Goal: Task Accomplishment & Management: Manage account settings

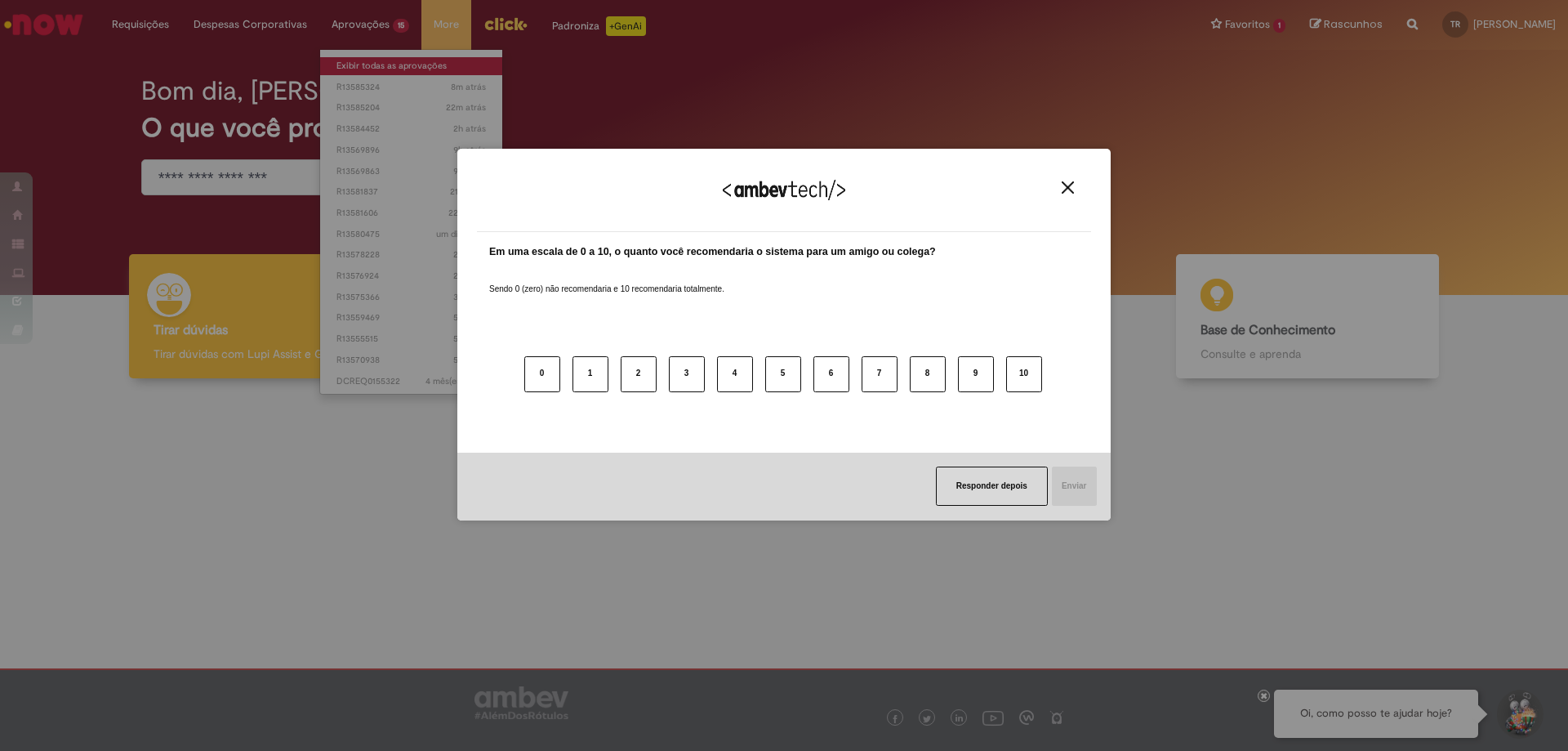
click at [351, 62] on div "Agradecemos seu feedback! Em uma escala de 0 a 10, o quanto você recomendaria o…" at bounding box center [784, 375] width 1568 height 751
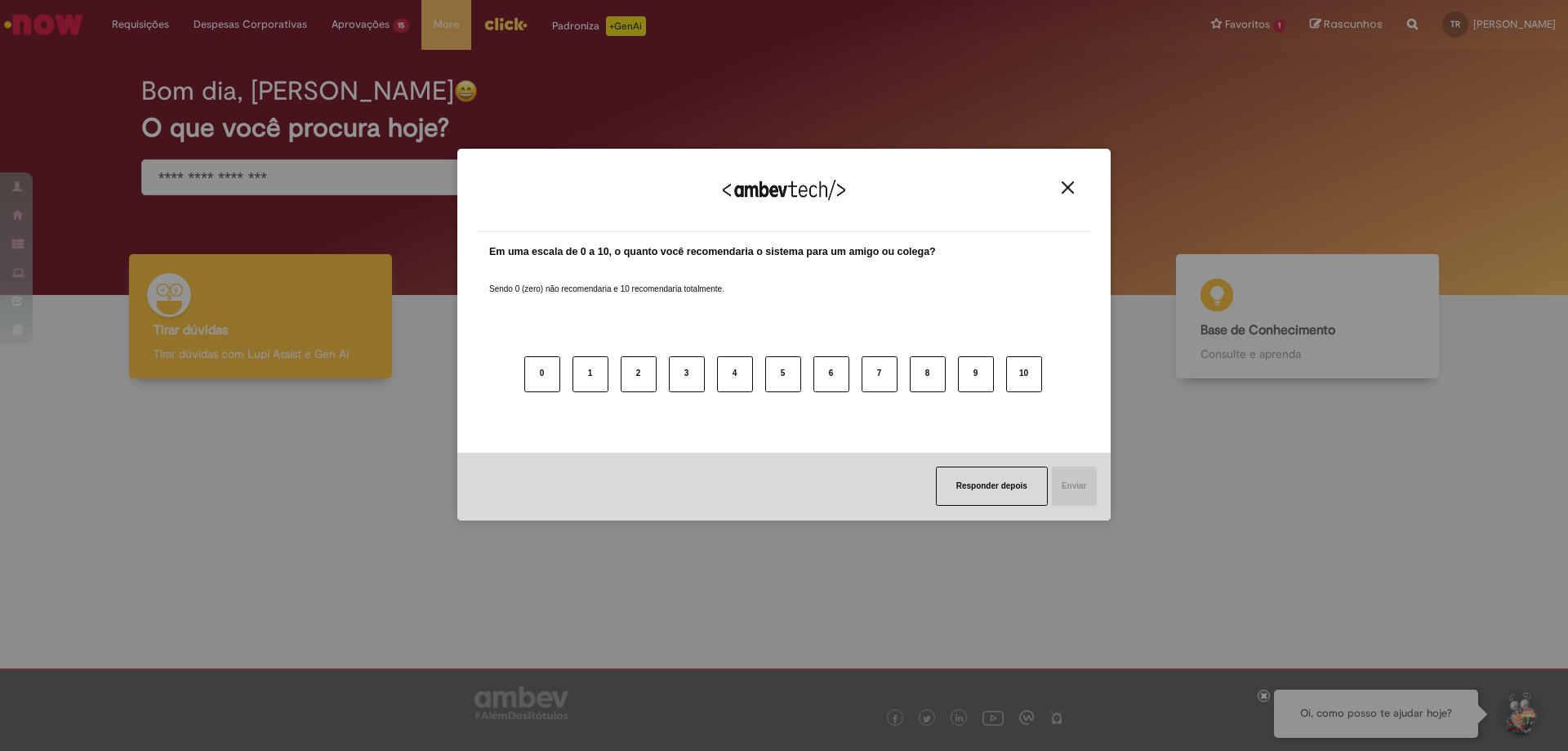
click at [1072, 181] on img "Close" at bounding box center [1067, 187] width 12 height 12
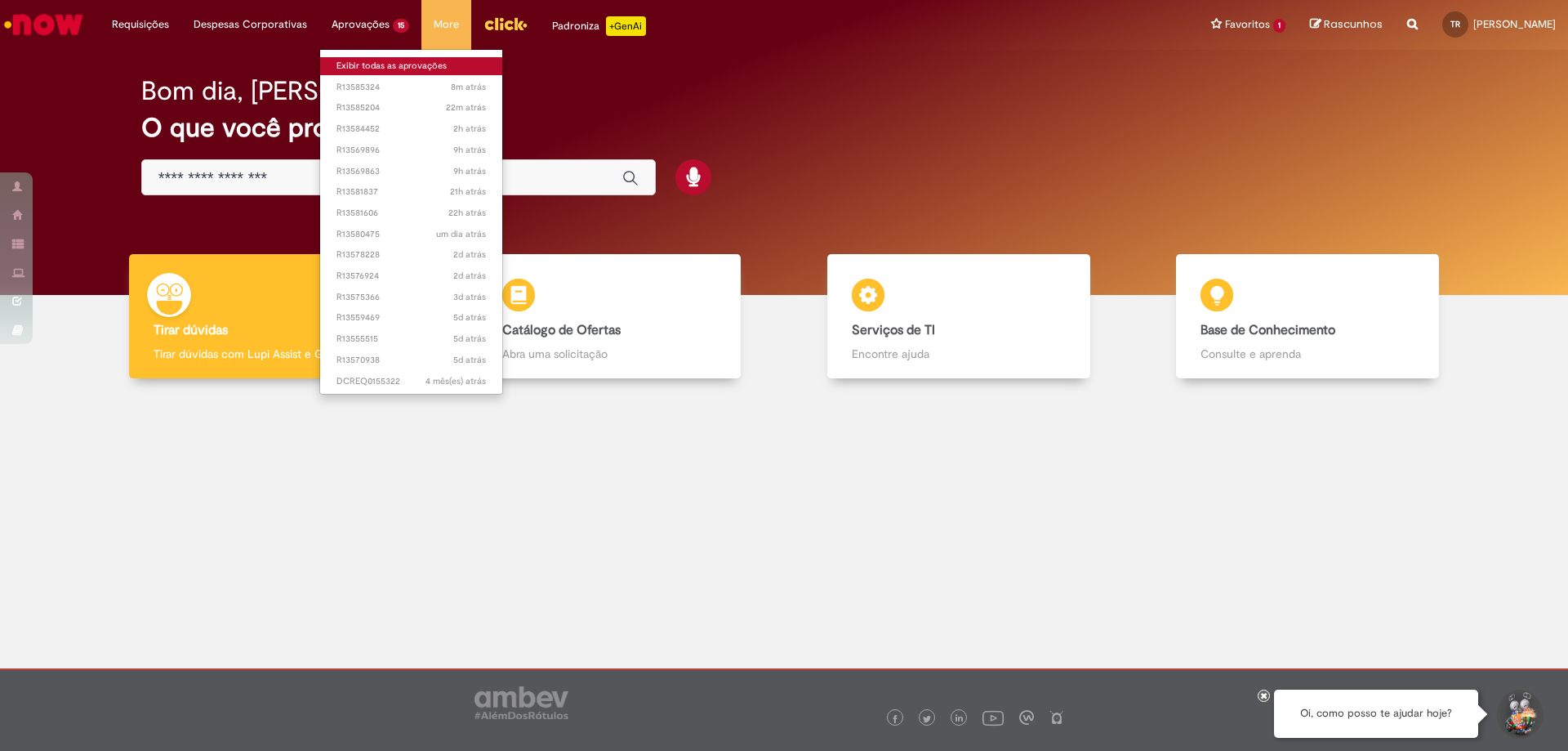
click at [381, 62] on link "Exibir todas as aprovações" at bounding box center [411, 66] width 182 height 18
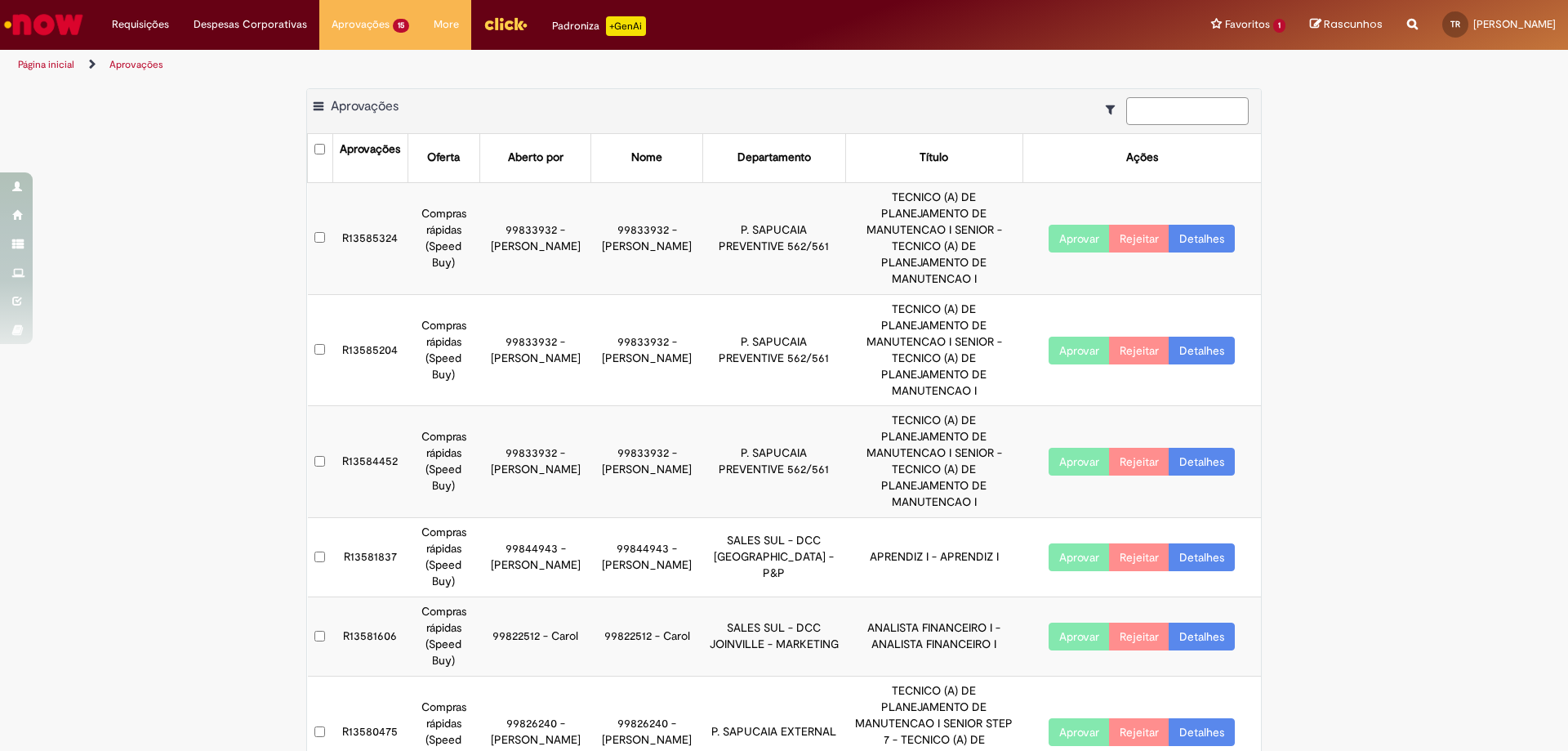
click at [1160, 104] on input at bounding box center [1187, 111] width 122 height 28
paste input "*********"
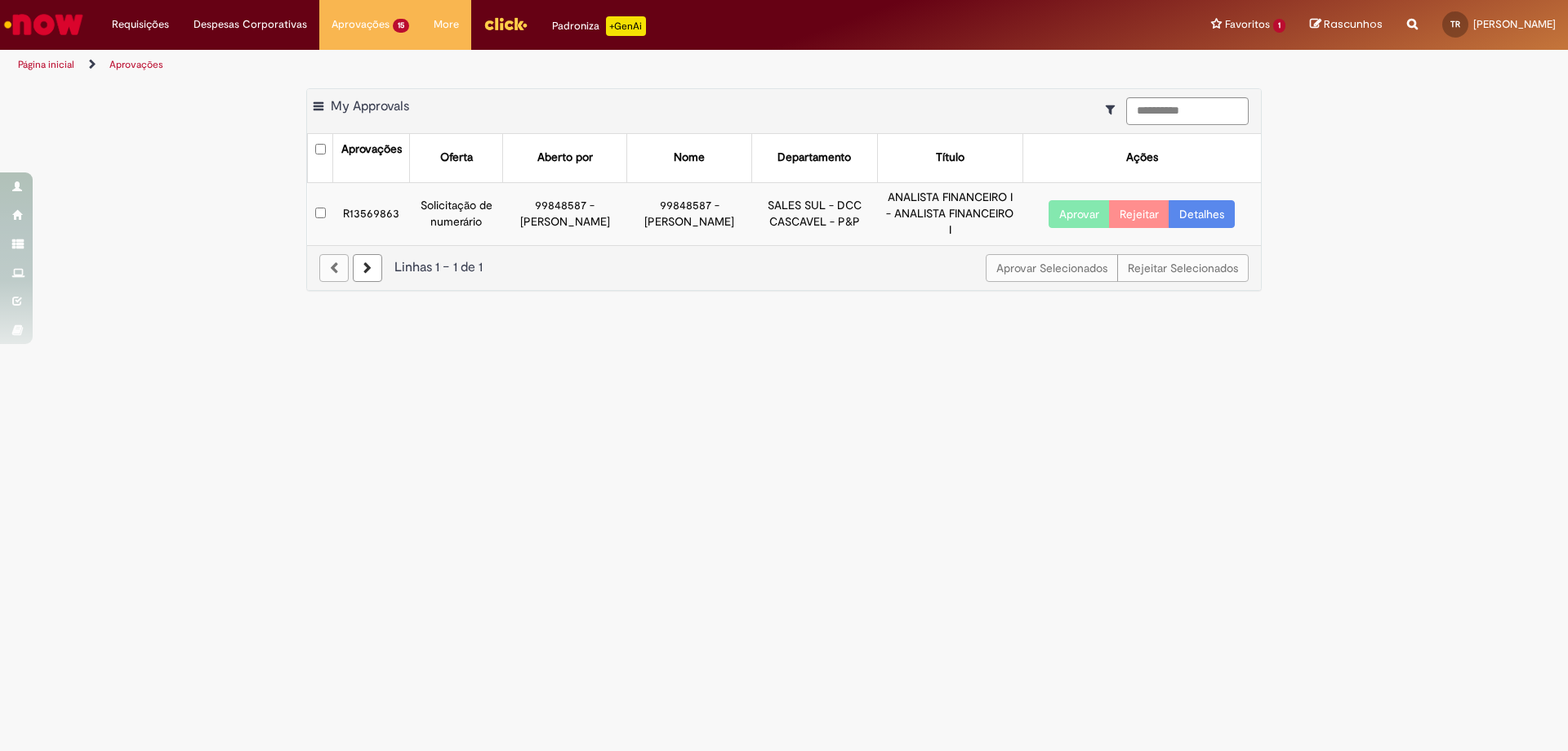
click at [370, 213] on td "R13569863" at bounding box center [372, 213] width 77 height 62
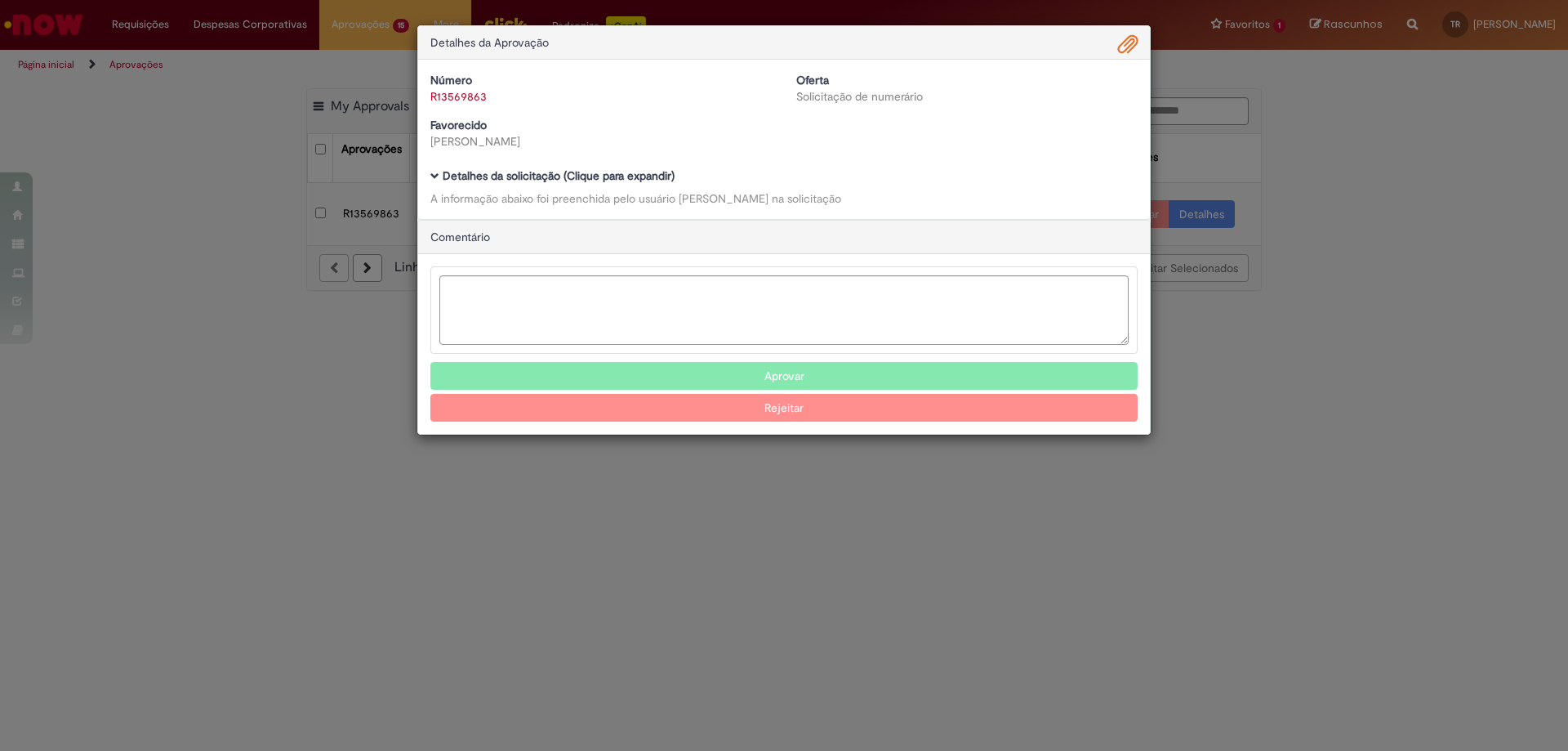
click at [435, 182] on h5 "Detalhes da solicitação (Clique para expandir)" at bounding box center [784, 176] width 707 height 12
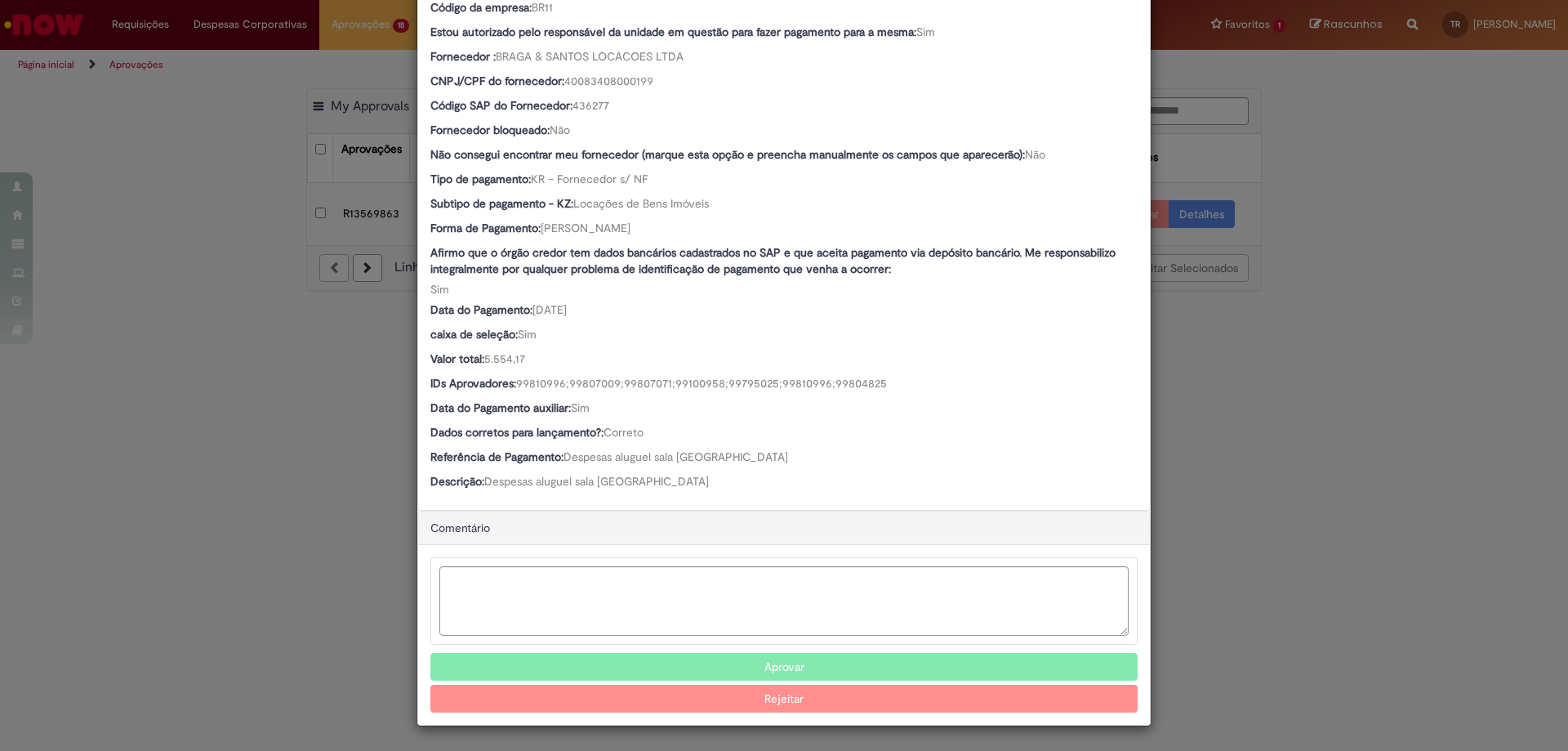
scroll to position [731, 0]
click at [786, 670] on button "Aprovar" at bounding box center [784, 666] width 707 height 28
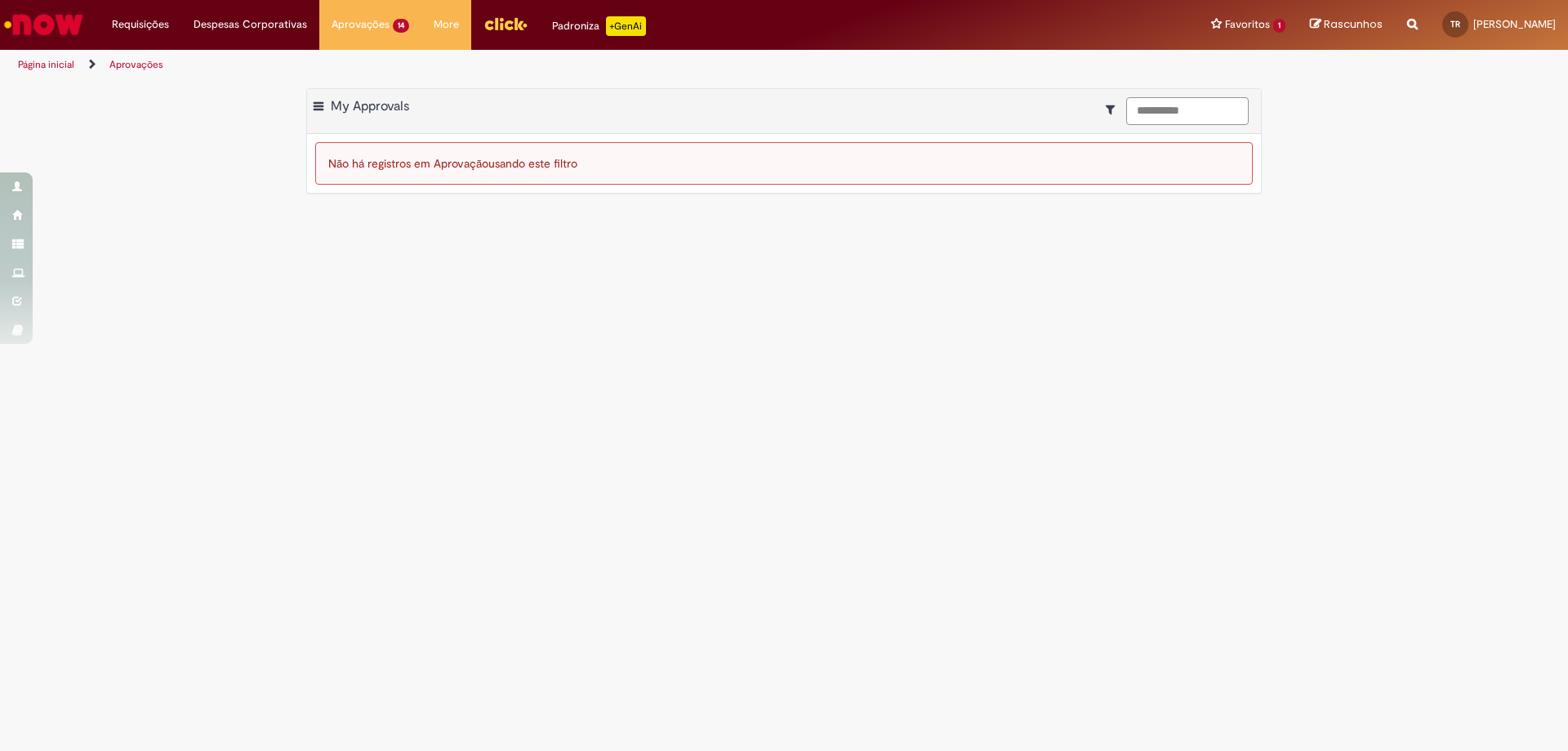
drag, startPoint x: 1207, startPoint y: 108, endPoint x: 977, endPoint y: 102, distance: 230.1
click at [979, 103] on div "Exportar como PDF Exportar como Excel Exportar como CSV My Approvals *********" at bounding box center [784, 112] width 954 height 45
paste input
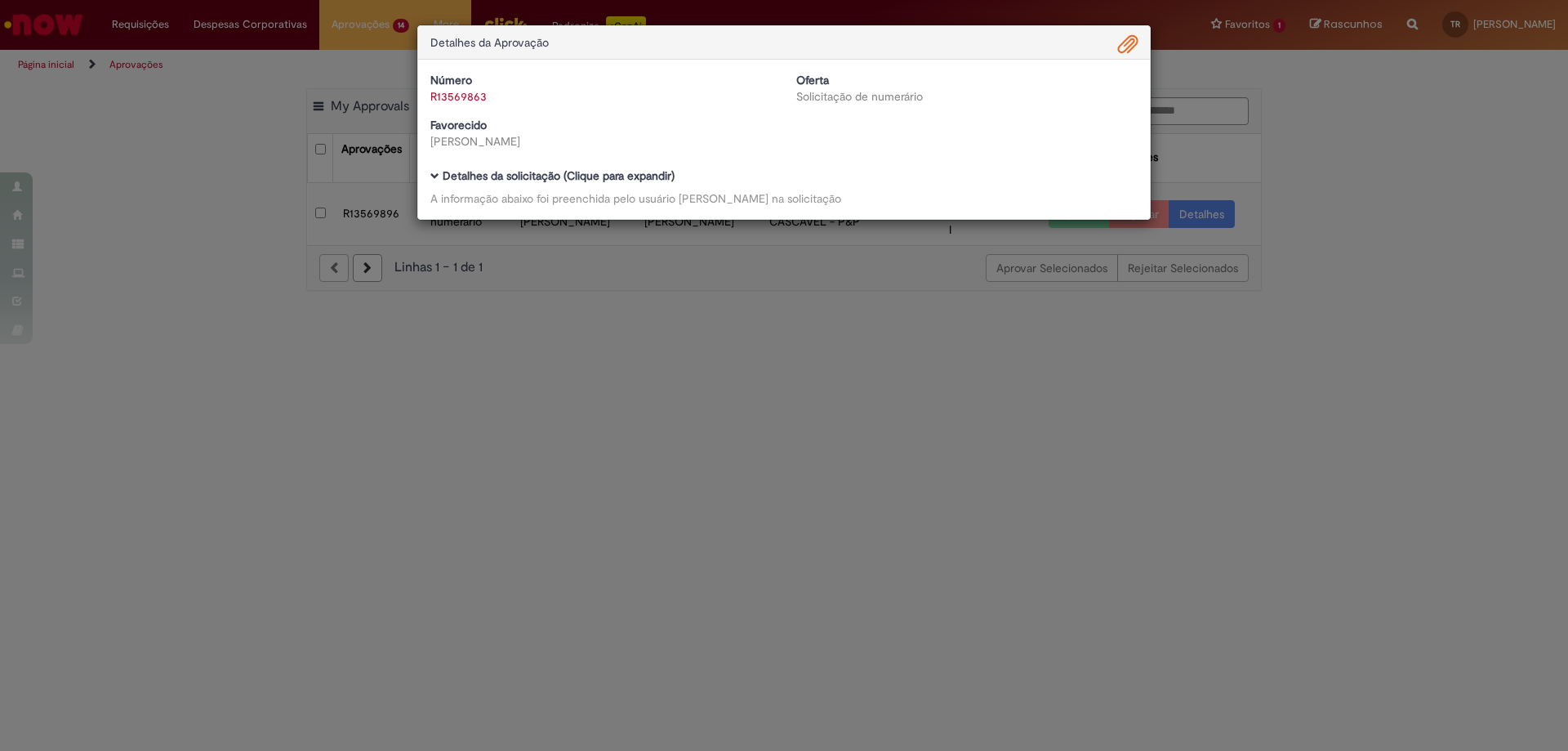
click at [492, 428] on div "Detalhes da Aprovação Número R13569863 Oferta Solicitação de numerário Favoreci…" at bounding box center [784, 375] width 1568 height 751
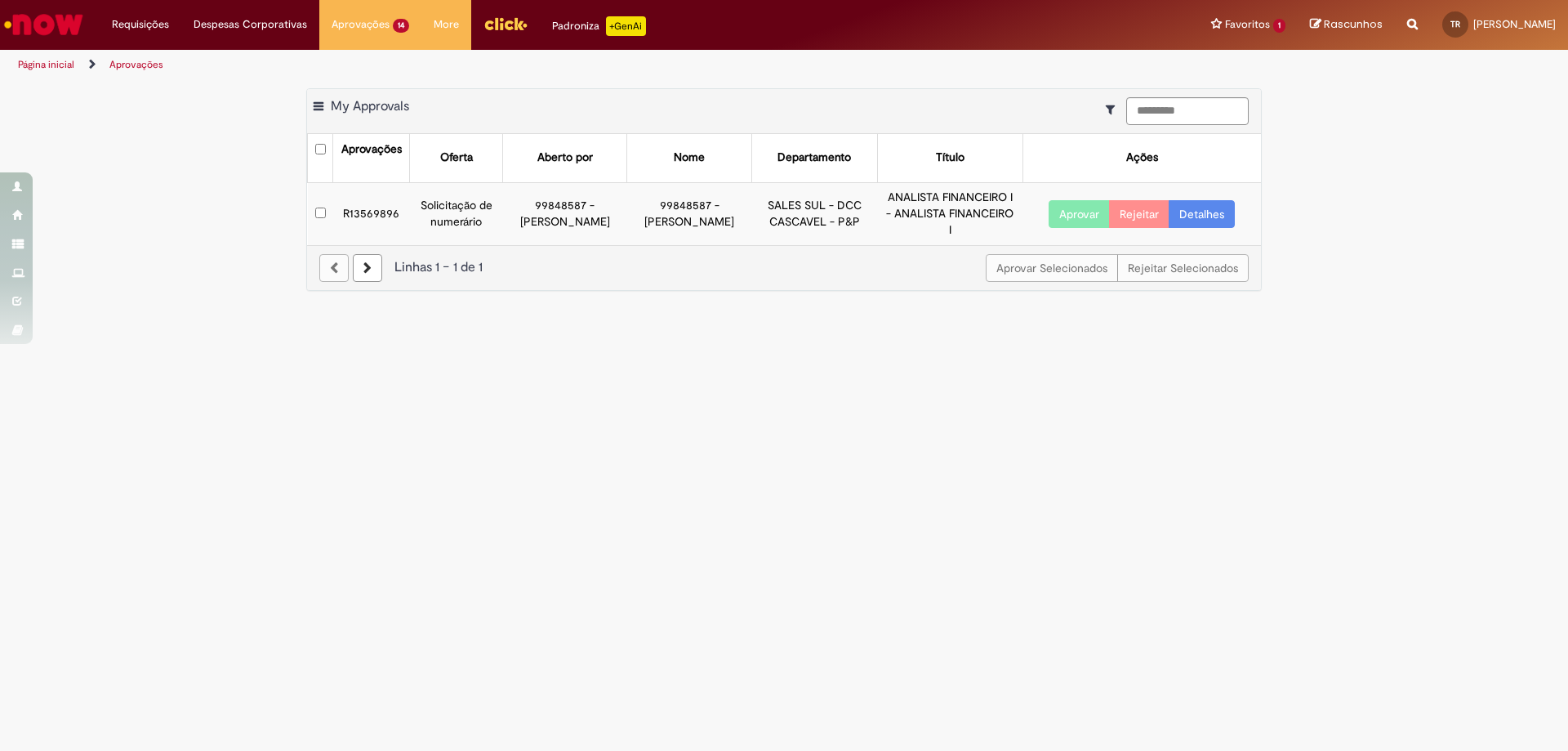
click at [379, 214] on td "R13569896" at bounding box center [372, 213] width 77 height 62
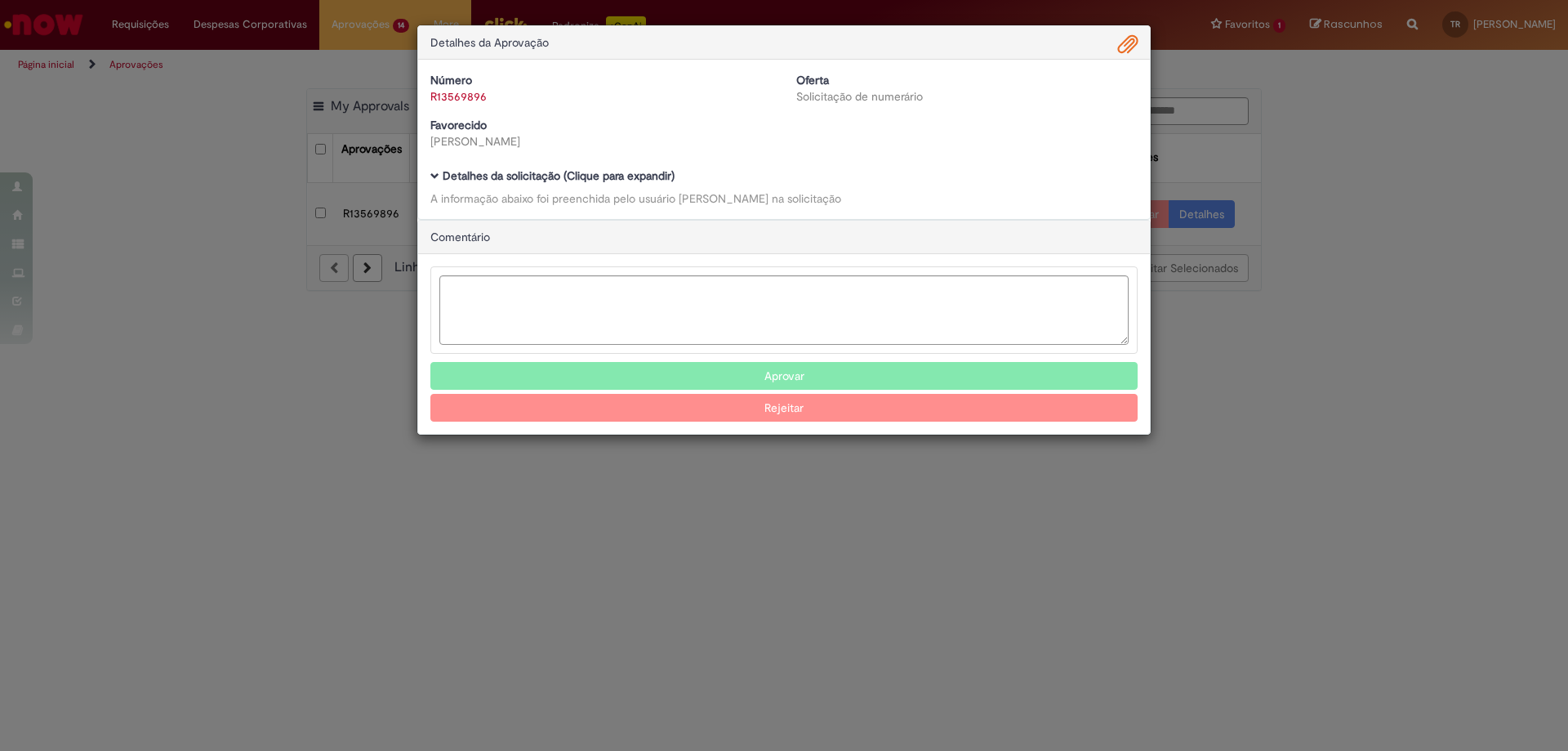
click at [432, 177] on span "Ambev Approval Modal" at bounding box center [435, 176] width 9 height 9
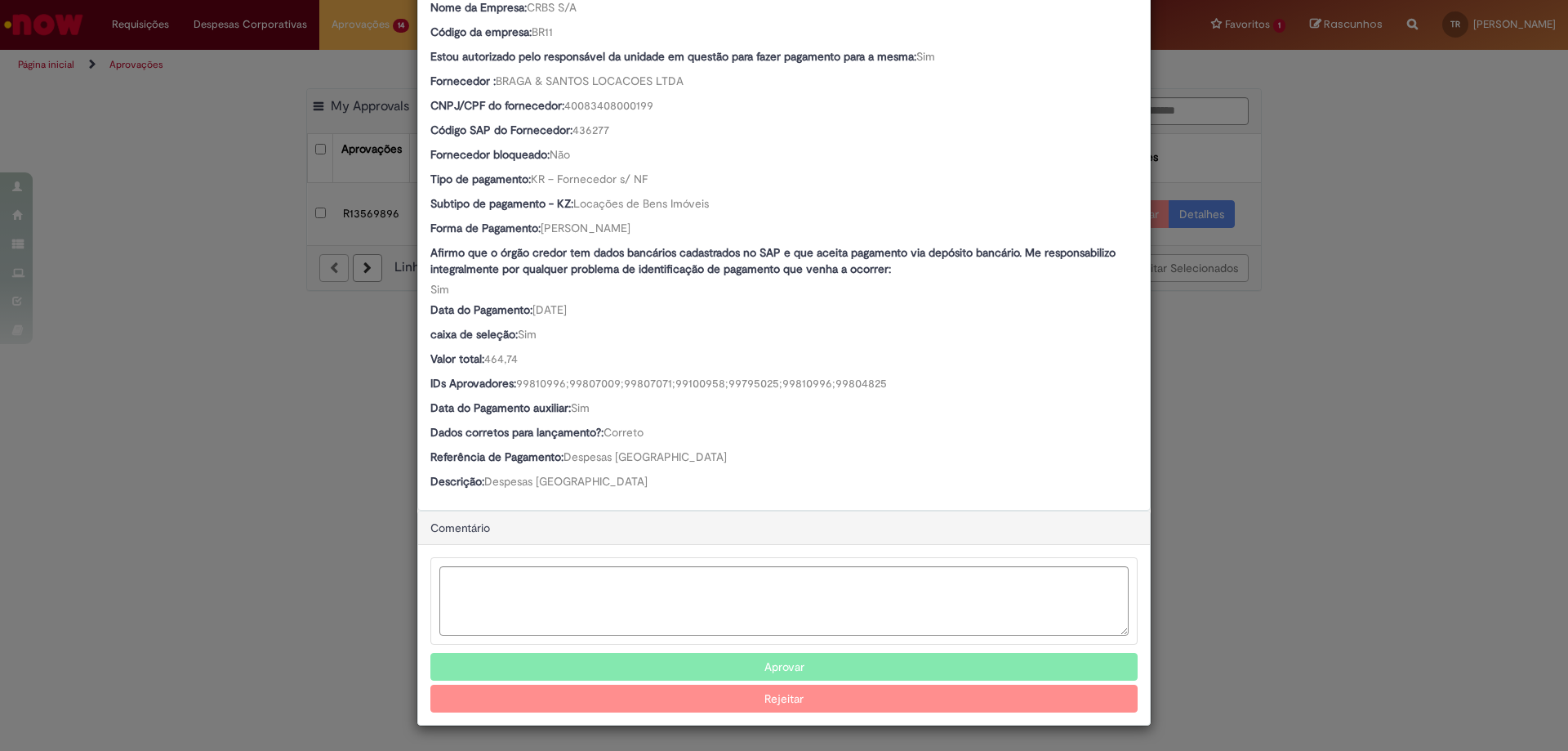
scroll to position [707, 0]
click at [778, 668] on button "Aprovar" at bounding box center [784, 666] width 707 height 28
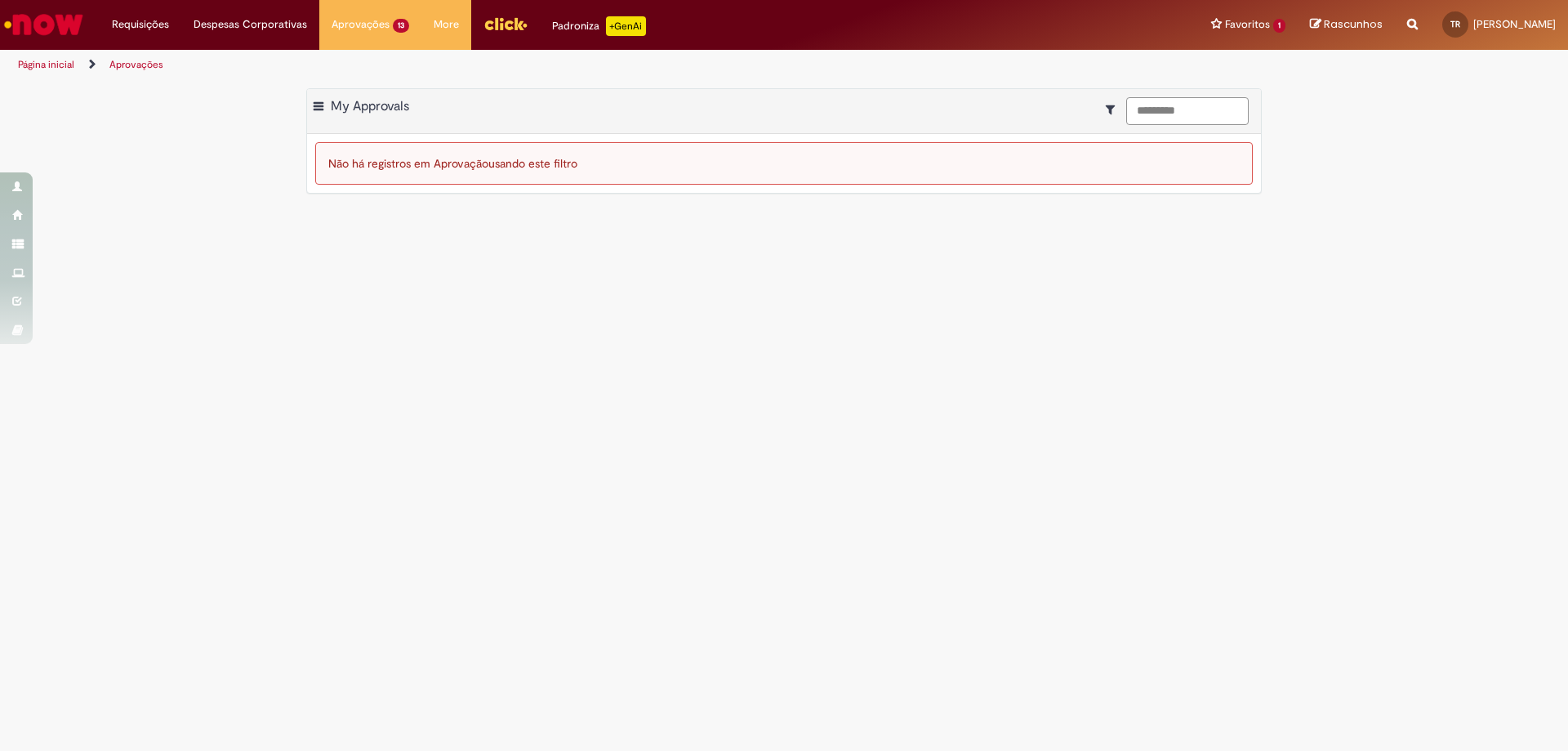
drag, startPoint x: 1201, startPoint y: 107, endPoint x: 903, endPoint y: 134, distance: 299.2
click at [903, 134] on div "Exportar como PDF Exportar como Excel Exportar como CSV My Approvals ********* …" at bounding box center [784, 141] width 956 height 105
paste input
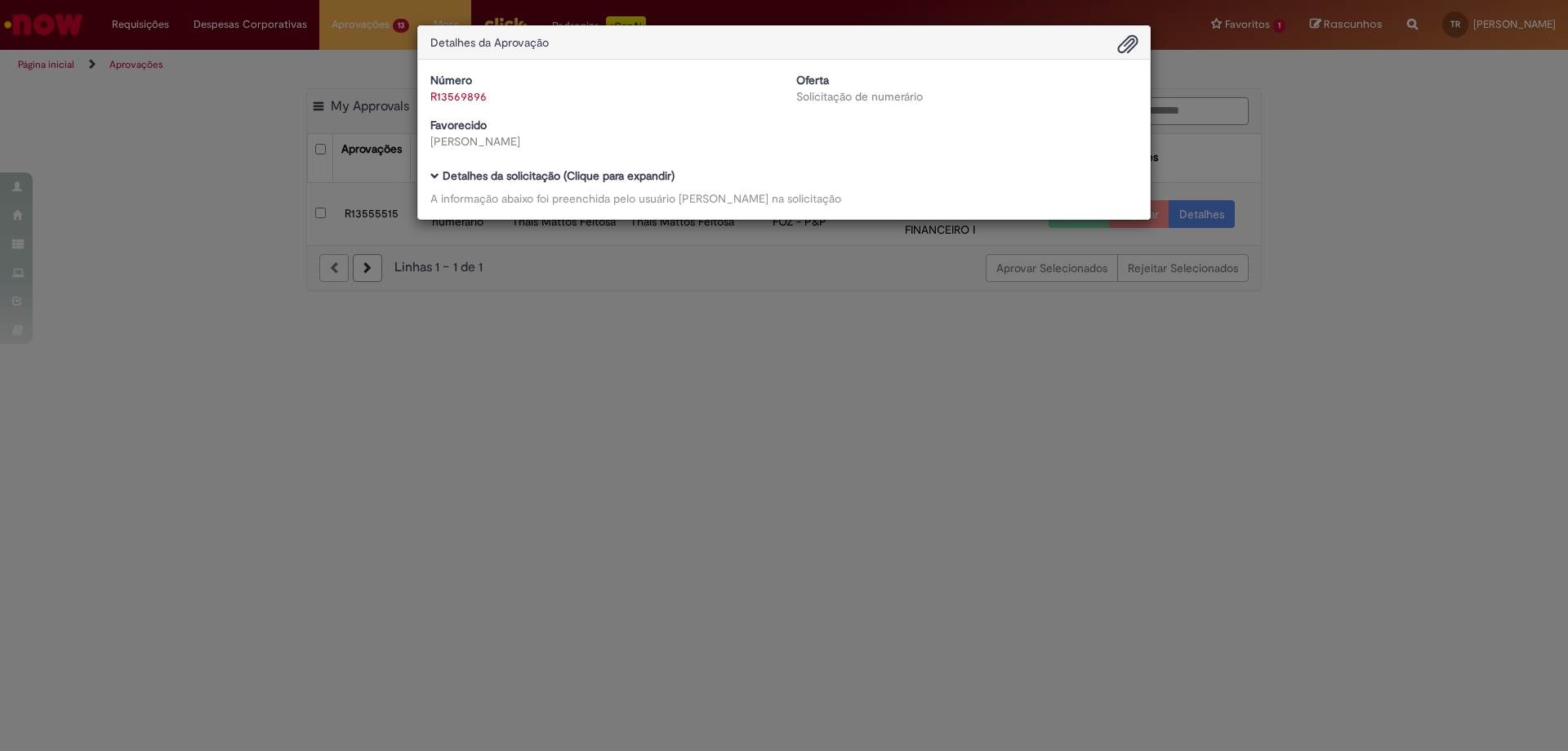
type input "*********"
click at [470, 459] on div "Detalhes da Aprovação Número R13569896 Oferta Solicitação de numerário Favoreci…" at bounding box center [784, 375] width 1568 height 751
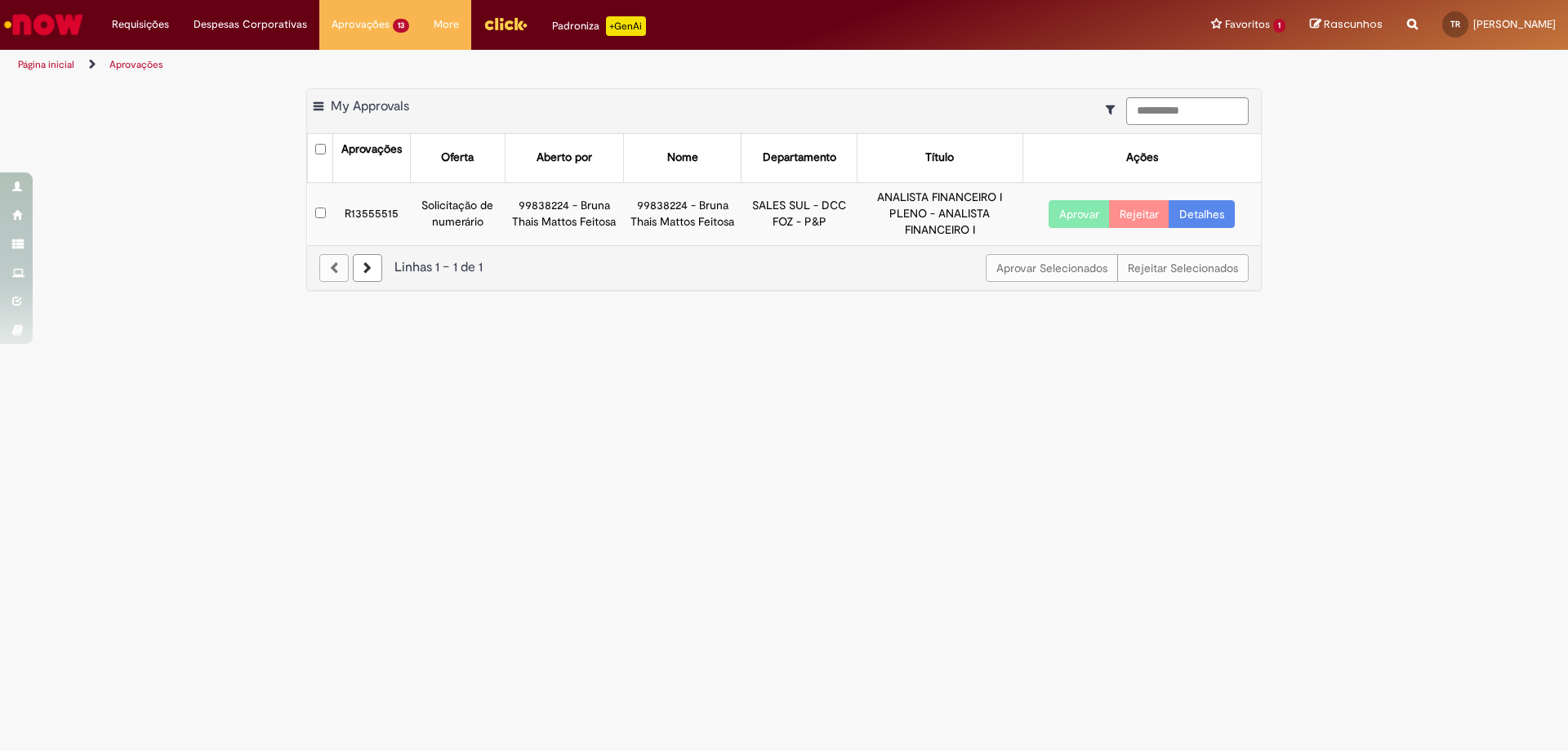
click at [369, 214] on td "R13555515" at bounding box center [372, 213] width 77 height 62
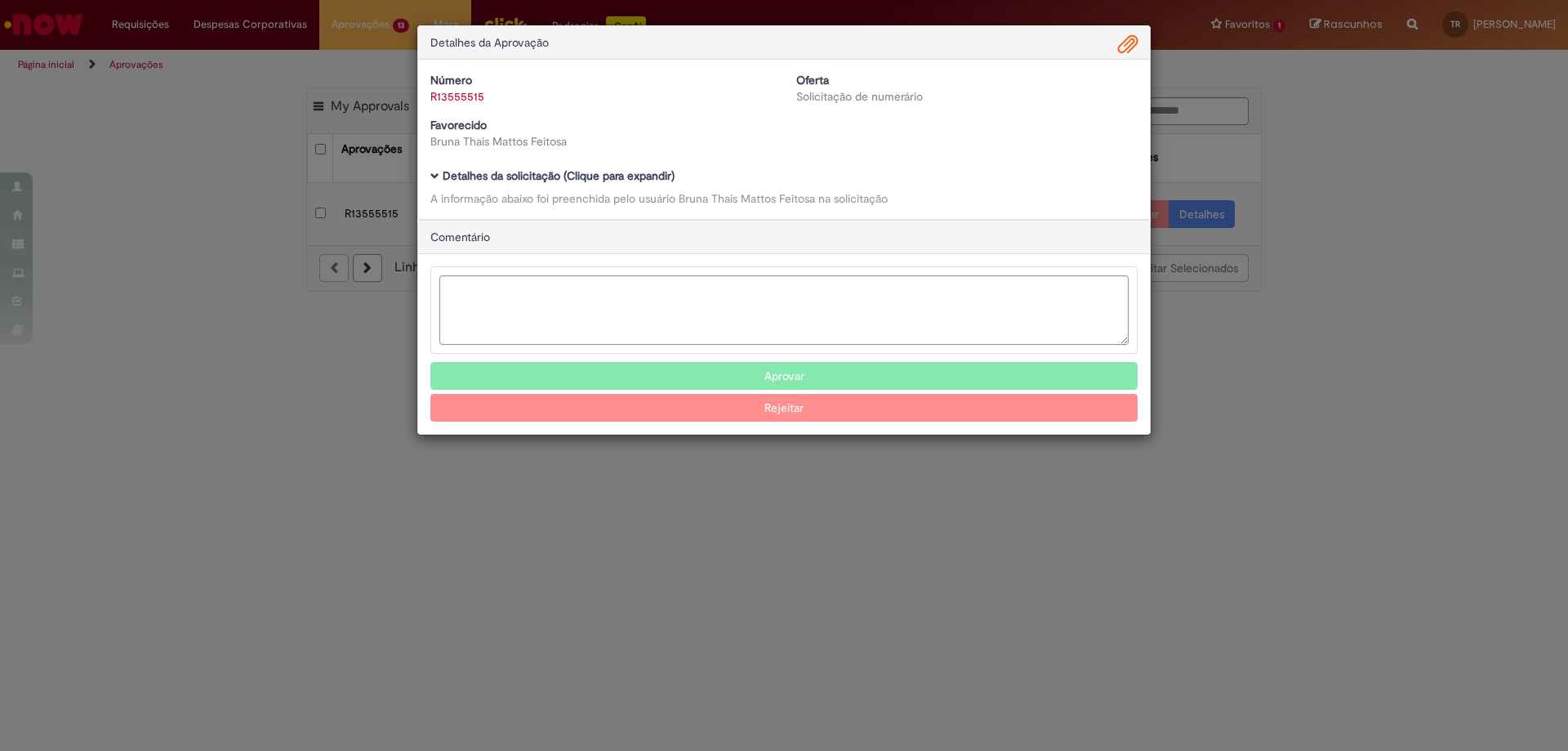
click at [437, 179] on span "Ambev Approval Modal" at bounding box center [435, 176] width 9 height 9
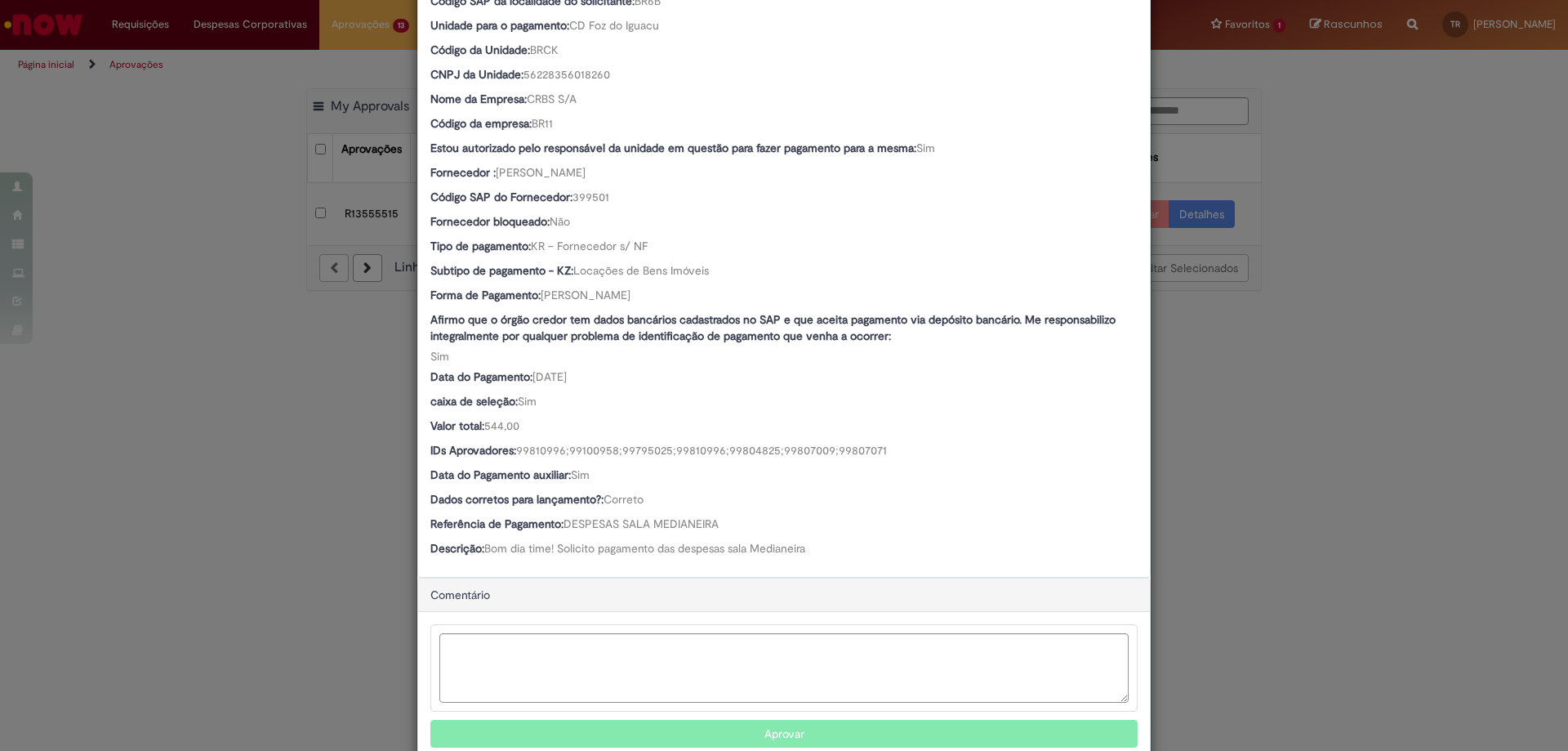
scroll to position [684, 0]
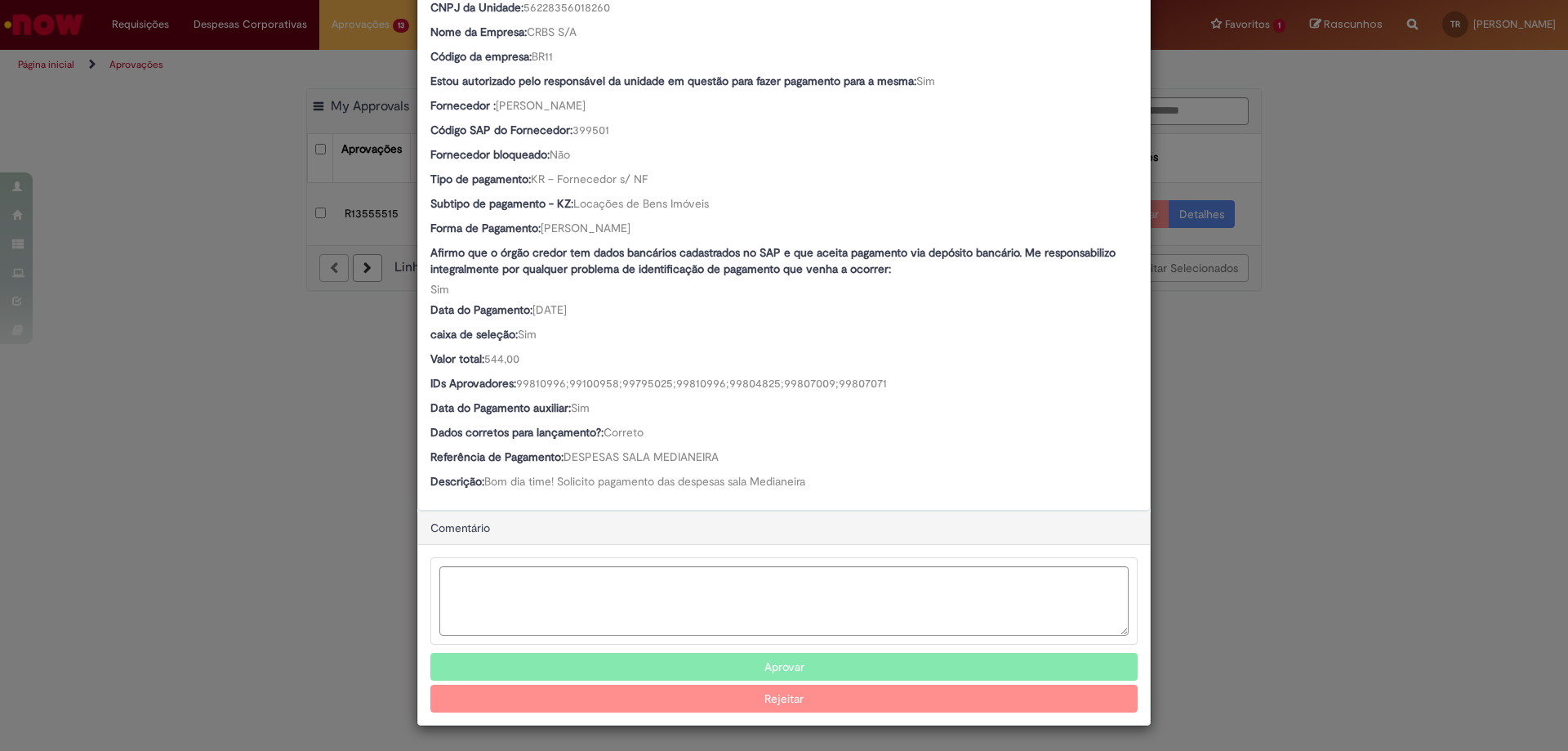
click at [785, 665] on button "Aprovar" at bounding box center [784, 666] width 707 height 28
